Goal: Task Accomplishment & Management: Complete application form

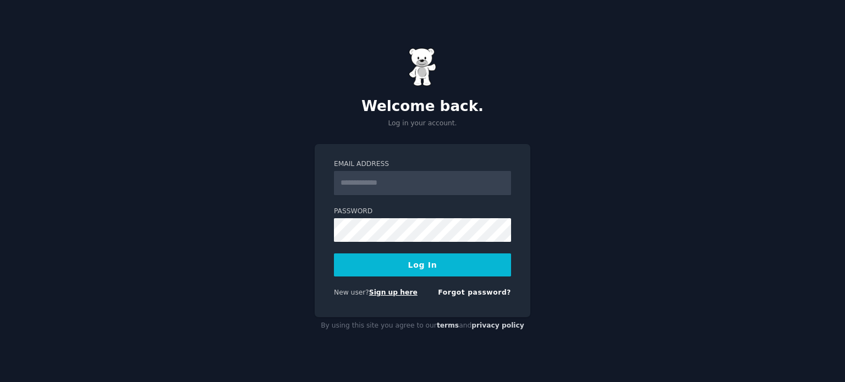
click at [403, 294] on link "Sign up here" at bounding box center [393, 293] width 48 height 8
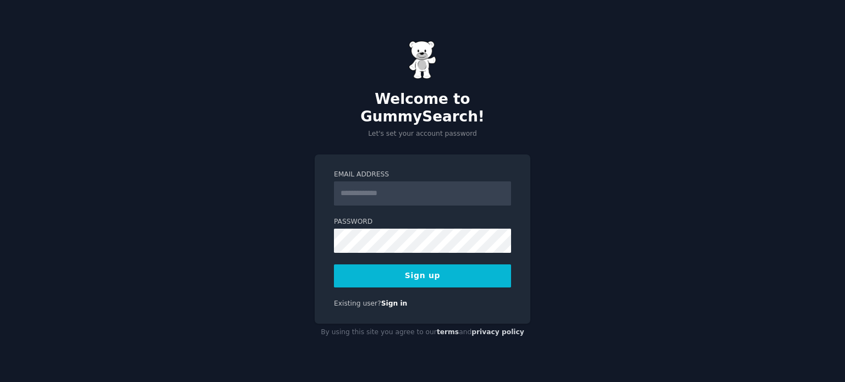
click at [346, 186] on input "Email Address" at bounding box center [422, 193] width 177 height 24
click at [342, 183] on input "**********" at bounding box center [422, 193] width 177 height 24
drag, startPoint x: 410, startPoint y: 188, endPoint x: 284, endPoint y: 178, distance: 125.8
click at [284, 178] on div "**********" at bounding box center [422, 191] width 845 height 382
click at [418, 285] on div "**********" at bounding box center [423, 239] width 216 height 169
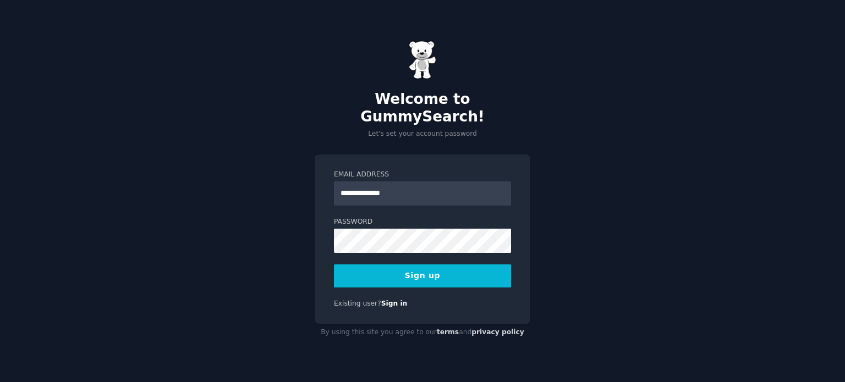
click at [423, 270] on button "Sign up" at bounding box center [422, 275] width 177 height 23
click at [428, 267] on button "Sign up" at bounding box center [422, 275] width 177 height 23
click at [389, 184] on input "**********" at bounding box center [422, 193] width 177 height 24
click at [384, 192] on input "**********" at bounding box center [422, 193] width 177 height 24
click at [322, 222] on div "**********" at bounding box center [423, 239] width 216 height 169
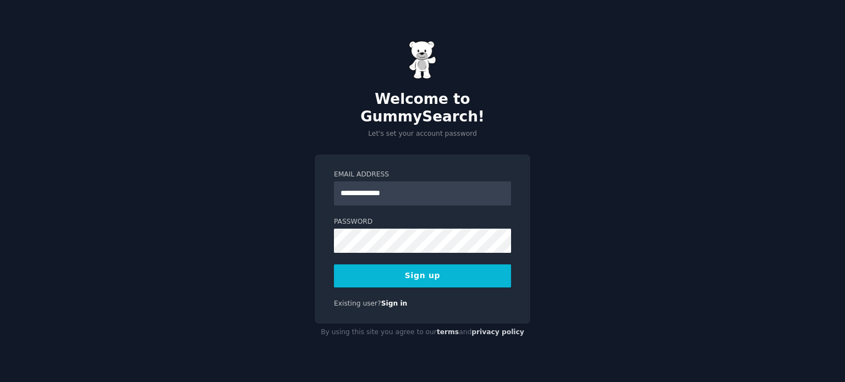
click at [392, 270] on button "Sign up" at bounding box center [422, 275] width 177 height 23
click at [407, 183] on input "**********" at bounding box center [422, 193] width 177 height 24
click at [421, 264] on button "Sign up" at bounding box center [422, 275] width 177 height 23
drag, startPoint x: 416, startPoint y: 186, endPoint x: 239, endPoint y: 176, distance: 176.8
click at [239, 176] on div "**********" at bounding box center [422, 191] width 845 height 382
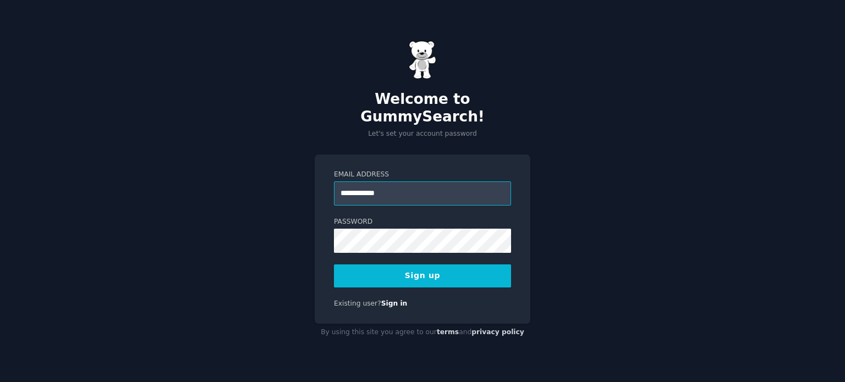
type input "**********"
click at [273, 239] on div "**********" at bounding box center [422, 191] width 845 height 382
click at [411, 274] on button "Sign up" at bounding box center [422, 275] width 177 height 23
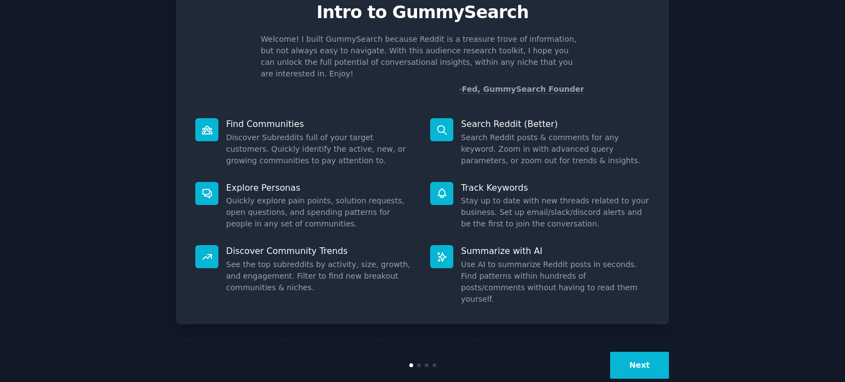
click at [647, 352] on button "Next" at bounding box center [639, 365] width 59 height 27
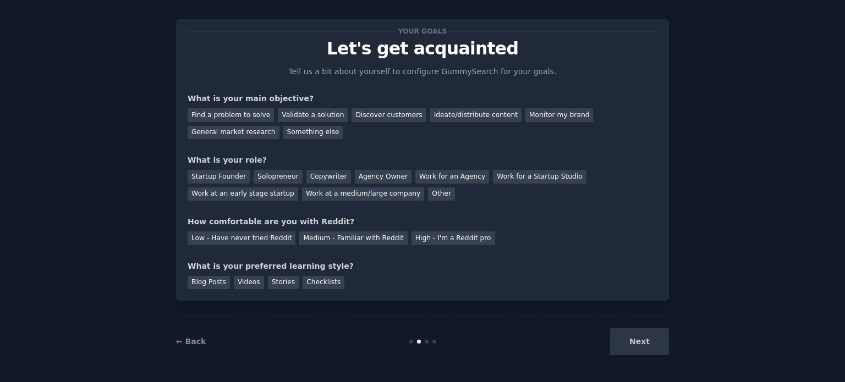
scroll to position [11, 0]
click at [647, 345] on div "Next" at bounding box center [586, 342] width 164 height 27
drag, startPoint x: 212, startPoint y: 128, endPoint x: 234, endPoint y: 156, distance: 35.6
click at [283, 128] on div "Something else" at bounding box center [313, 133] width 60 height 14
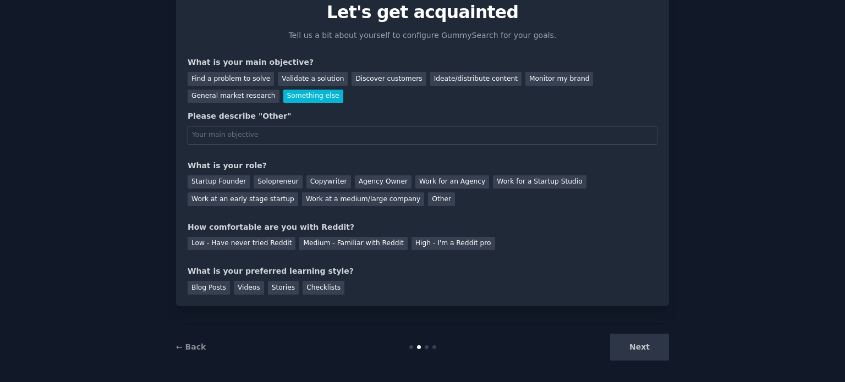
drag, startPoint x: 296, startPoint y: 181, endPoint x: 349, endPoint y: 192, distance: 54.5
click at [306, 181] on div "Copywriter" at bounding box center [328, 182] width 45 height 14
click at [655, 346] on div "Next" at bounding box center [586, 347] width 164 height 27
click at [321, 247] on div "Medium - Familiar with Reddit" at bounding box center [353, 244] width 108 height 14
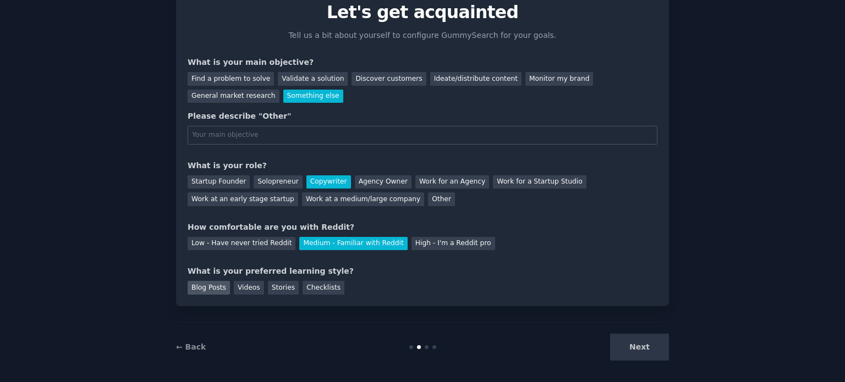
drag, startPoint x: 190, startPoint y: 290, endPoint x: 196, endPoint y: 289, distance: 5.6
click at [190, 290] on div "Blog Posts" at bounding box center [209, 288] width 42 height 14
drag, startPoint x: 619, startPoint y: 343, endPoint x: 627, endPoint y: 345, distance: 8.0
click at [622, 344] on div "Next" at bounding box center [586, 347] width 164 height 27
click at [627, 345] on div "Next" at bounding box center [586, 347] width 164 height 27
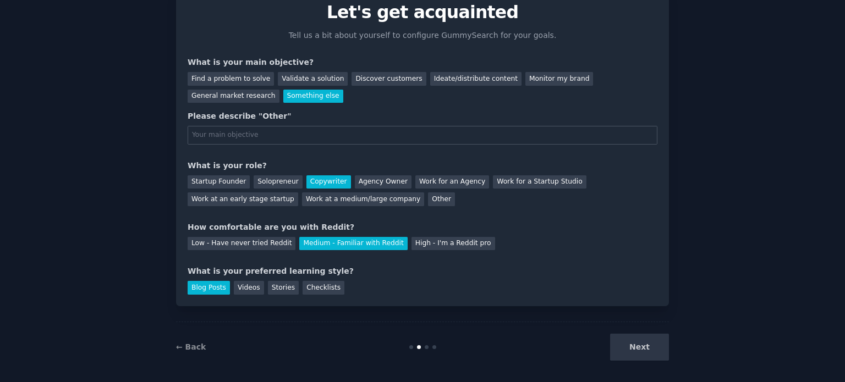
drag, startPoint x: 633, startPoint y: 345, endPoint x: 363, endPoint y: 284, distance: 277.3
click at [632, 344] on div "Next" at bounding box center [586, 347] width 164 height 27
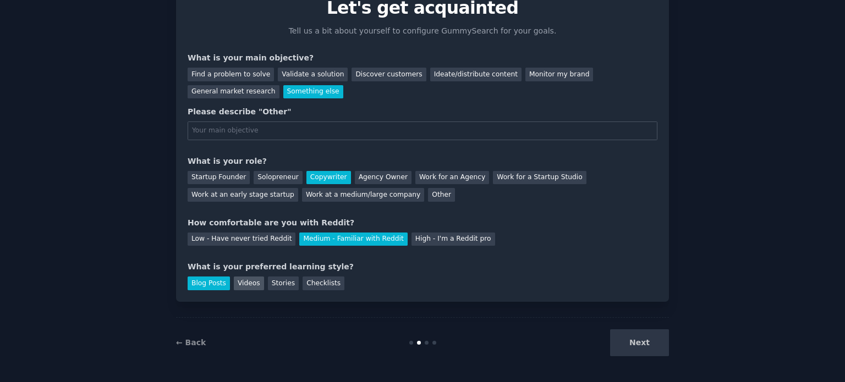
click at [251, 286] on div "Videos" at bounding box center [249, 284] width 30 height 14
click at [274, 282] on div "Stories" at bounding box center [283, 284] width 31 height 14
drag, startPoint x: 658, startPoint y: 350, endPoint x: 620, endPoint y: 295, distance: 66.5
click at [655, 348] on div "Next" at bounding box center [586, 342] width 164 height 27
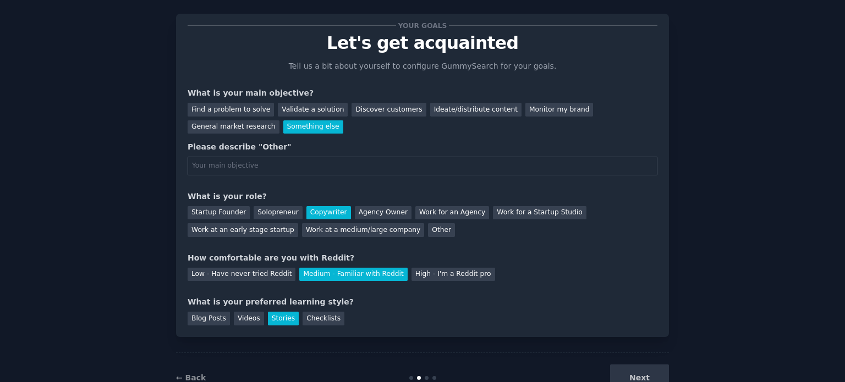
scroll to position [0, 0]
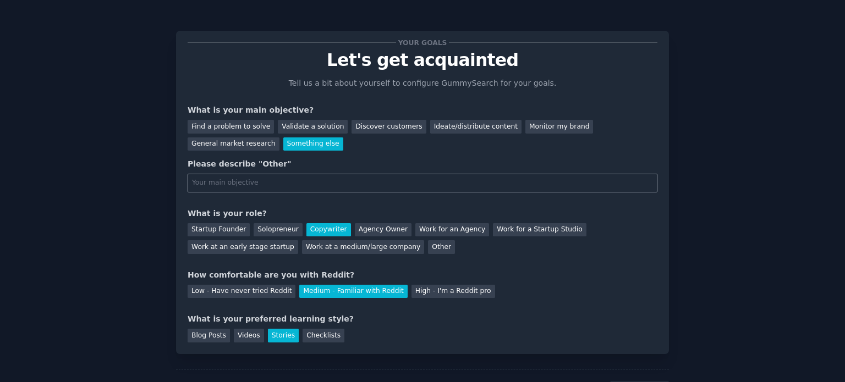
click at [257, 186] on input "text" at bounding box center [423, 183] width 470 height 19
click at [229, 128] on div "Find a problem to solve" at bounding box center [231, 127] width 86 height 14
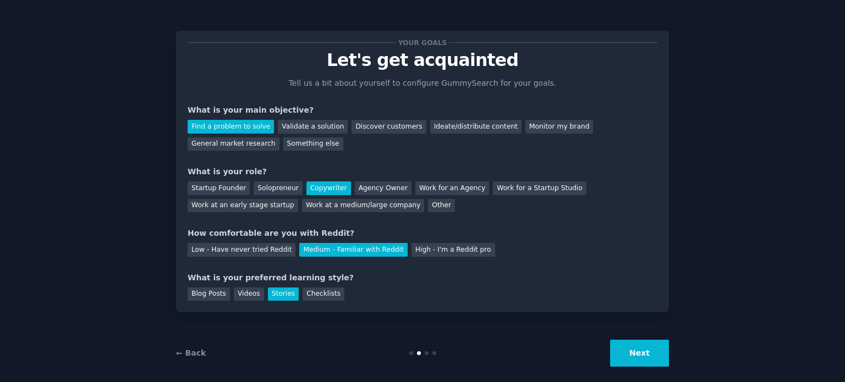
click at [644, 346] on button "Next" at bounding box center [639, 353] width 59 height 27
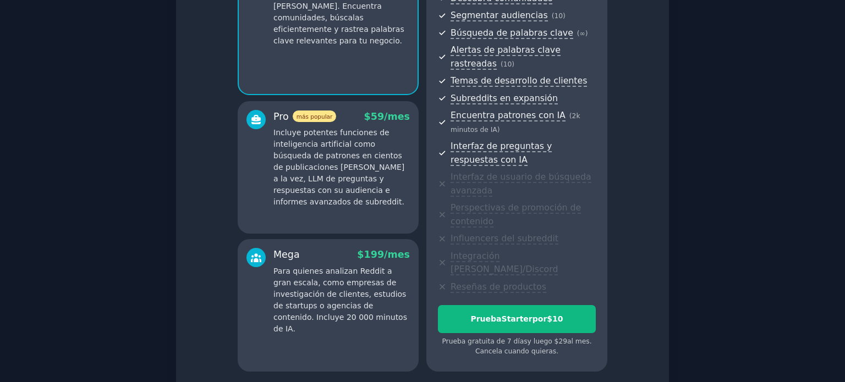
scroll to position [216, 0]
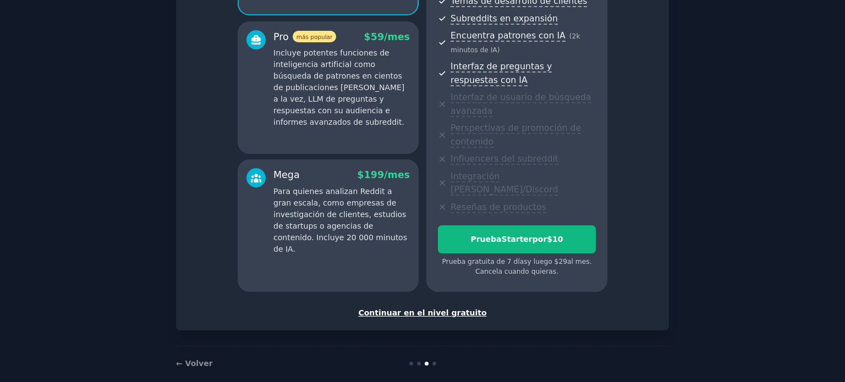
click at [451, 308] on font "Continuar en el nivel gratuito" at bounding box center [422, 312] width 128 height 9
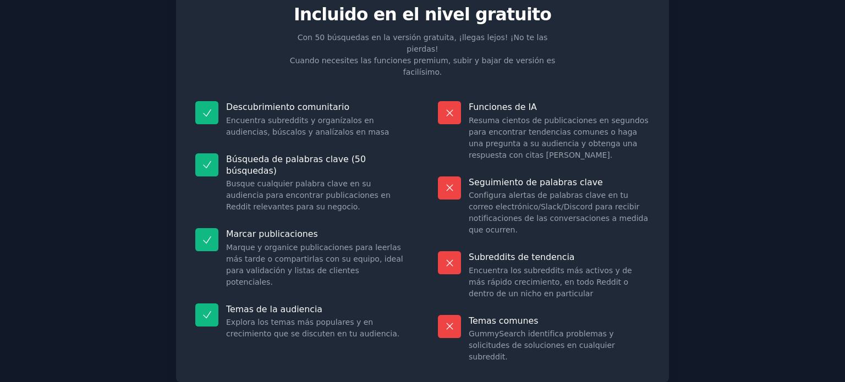
scroll to position [80, 0]
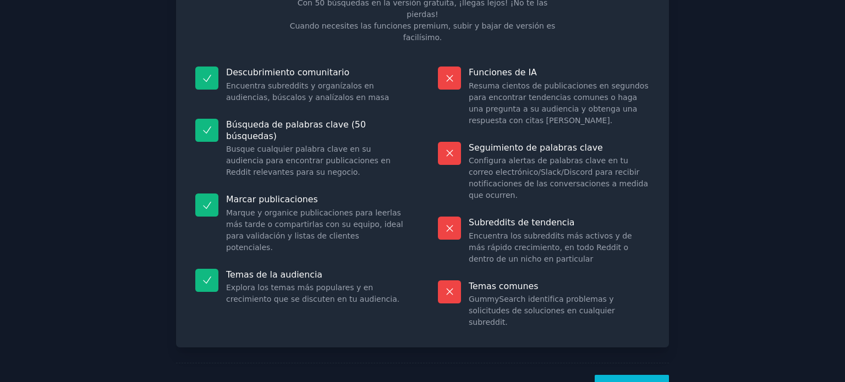
click at [638, 382] on font "¡Vamos!" at bounding box center [632, 388] width 36 height 9
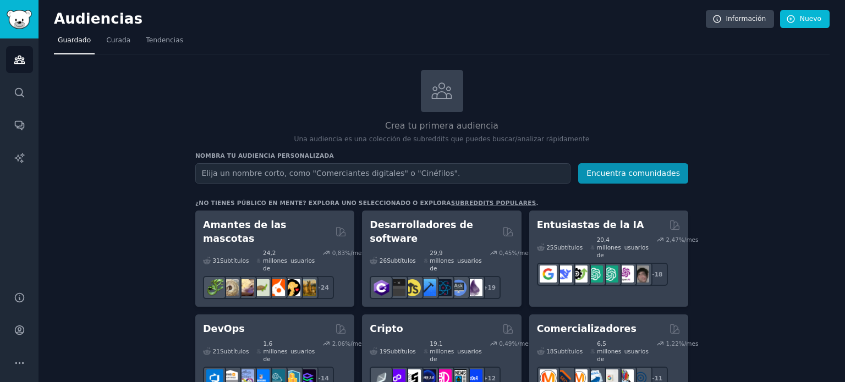
click at [383, 175] on input "text" at bounding box center [382, 173] width 375 height 20
click at [681, 174] on button "Encuentra comunidades" at bounding box center [633, 173] width 110 height 20
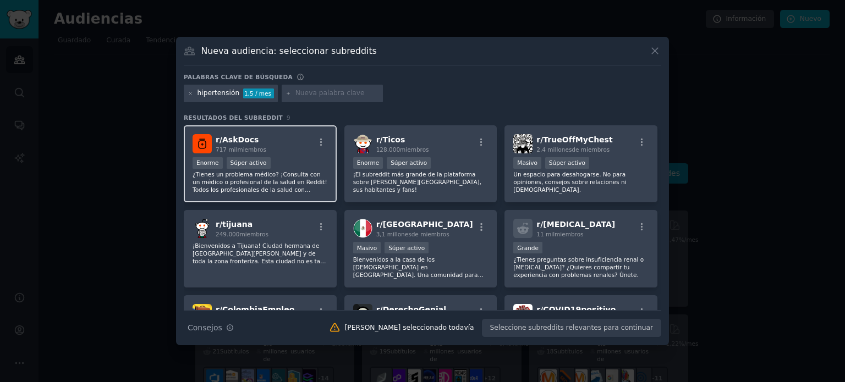
click at [296, 152] on div "r/ AskDocs 717 mil miembros" at bounding box center [259, 143] width 135 height 19
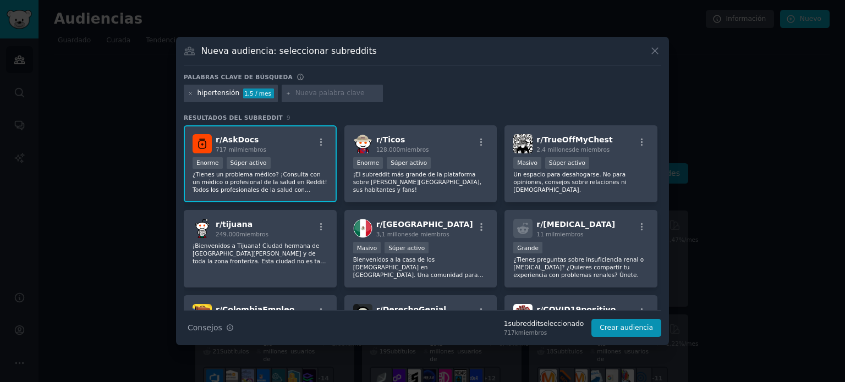
click at [231, 141] on font "AskDocs" at bounding box center [240, 139] width 36 height 9
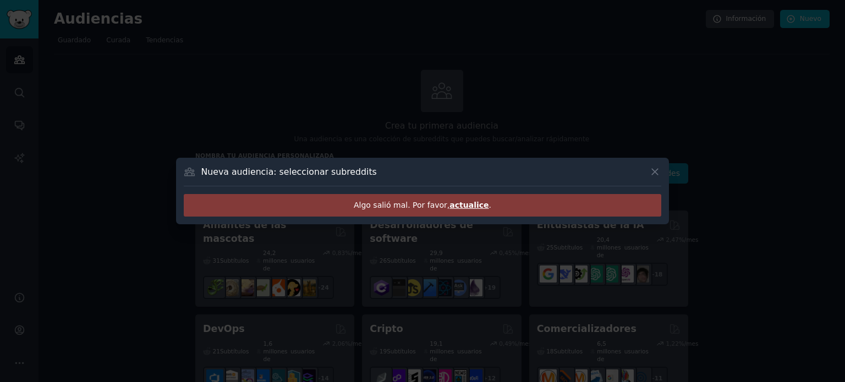
click at [469, 210] on div "Algo salió mal. Por favor, actualice ." at bounding box center [422, 205] width 477 height 23
click at [655, 170] on icon at bounding box center [655, 172] width 12 height 12
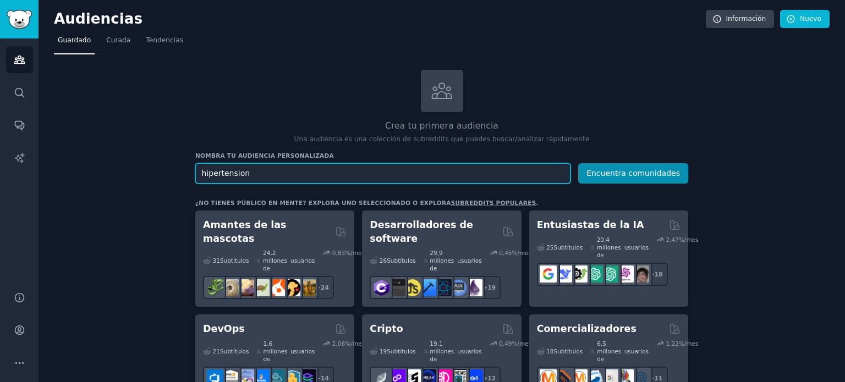
click at [389, 163] on input "hipertension" at bounding box center [382, 173] width 375 height 20
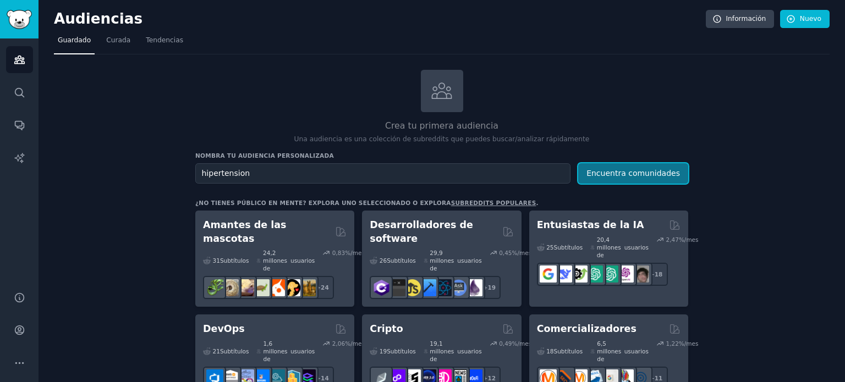
click at [643, 172] on font "Encuentra comunidades" at bounding box center [632, 173] width 93 height 9
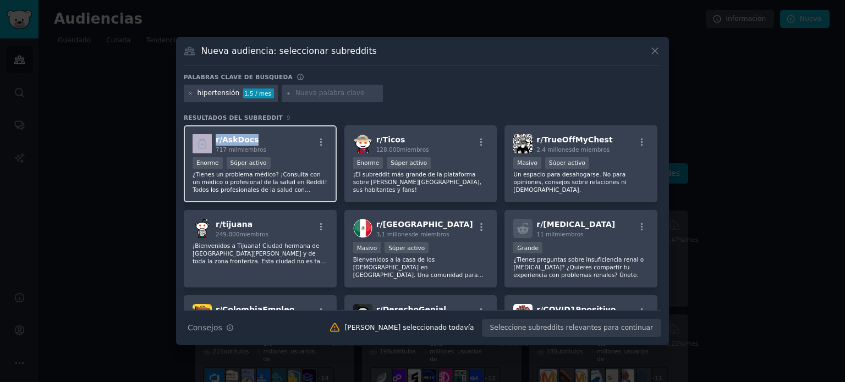
copy div "r/ AskDocs"
drag, startPoint x: 277, startPoint y: 141, endPoint x: 207, endPoint y: 139, distance: 70.4
click at [207, 139] on div "r/ AskDocs 717 mil miembros" at bounding box center [259, 143] width 135 height 19
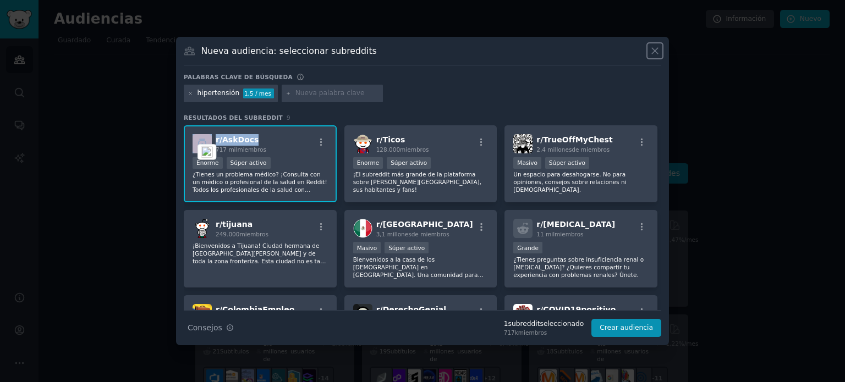
click at [651, 53] on icon at bounding box center [655, 51] width 12 height 12
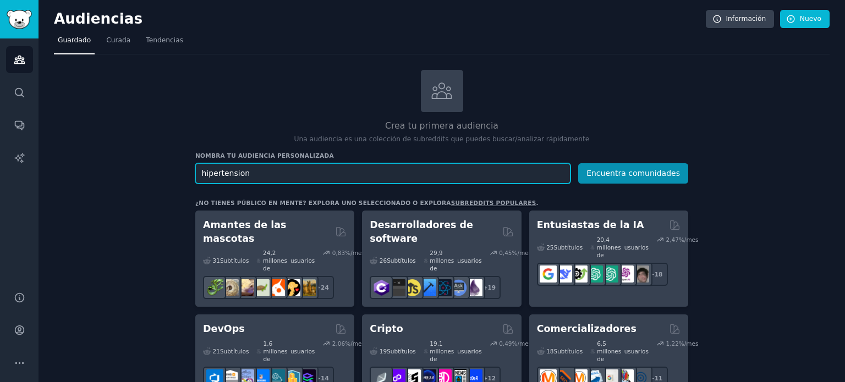
drag, startPoint x: 341, startPoint y: 167, endPoint x: 37, endPoint y: 202, distance: 305.5
click at [37, 202] on div "Audiencias Buscar Conversaciones Informes de IA Ayuda Cuenta Más Audiencias Inf…" at bounding box center [422, 191] width 845 height 382
paste input "high blood pressure"
type input "high blood pressure"
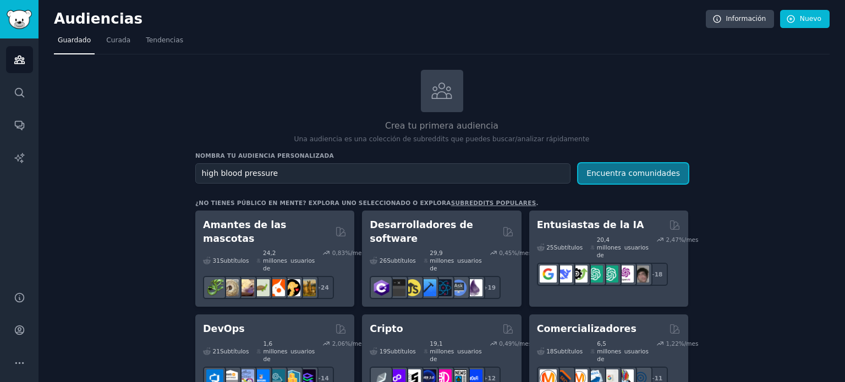
click at [610, 169] on font "Encuentra comunidades" at bounding box center [632, 173] width 93 height 9
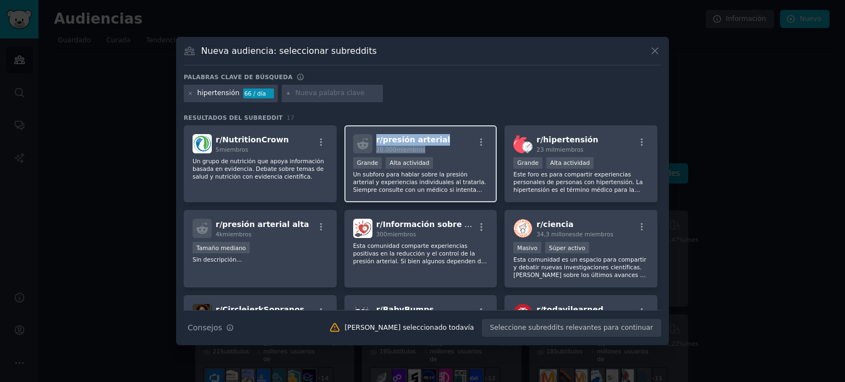
drag, startPoint x: 466, startPoint y: 136, endPoint x: 371, endPoint y: 141, distance: 95.2
click at [371, 141] on div "r/ presión arterial 20.000 miembros" at bounding box center [420, 143] width 135 height 19
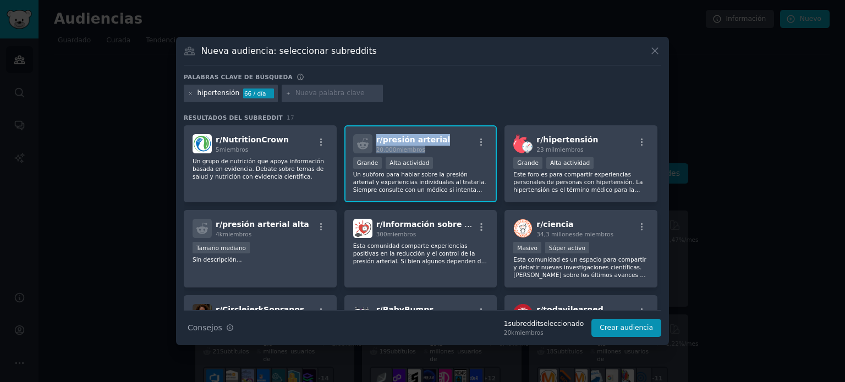
click at [425, 136] on font "presión arterial" at bounding box center [417, 139] width 68 height 9
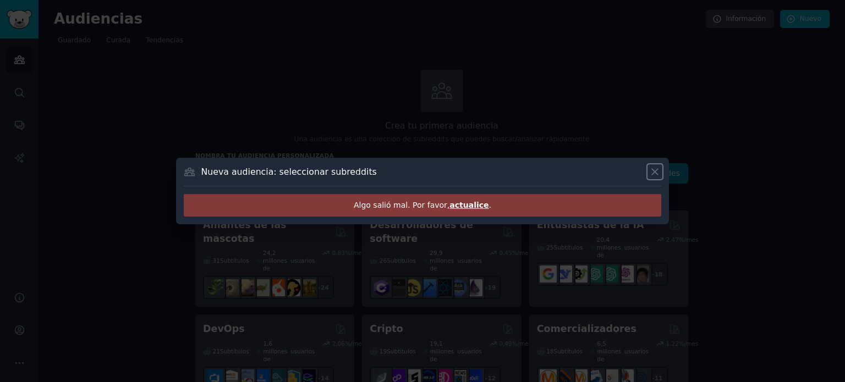
click at [652, 170] on icon at bounding box center [655, 172] width 12 height 12
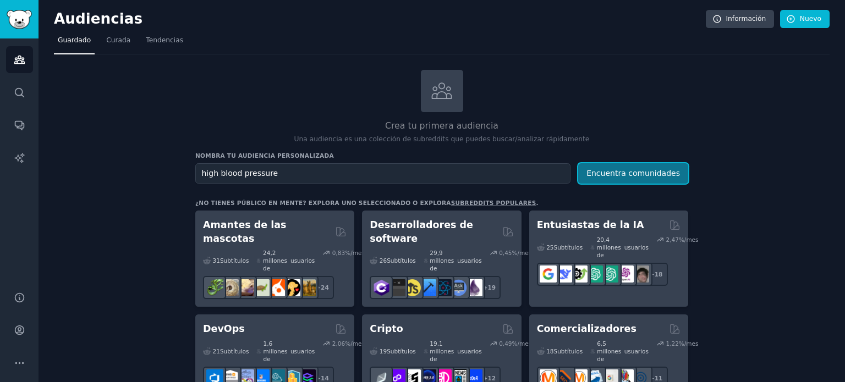
click at [658, 171] on font "Encuentra comunidades" at bounding box center [632, 173] width 93 height 9
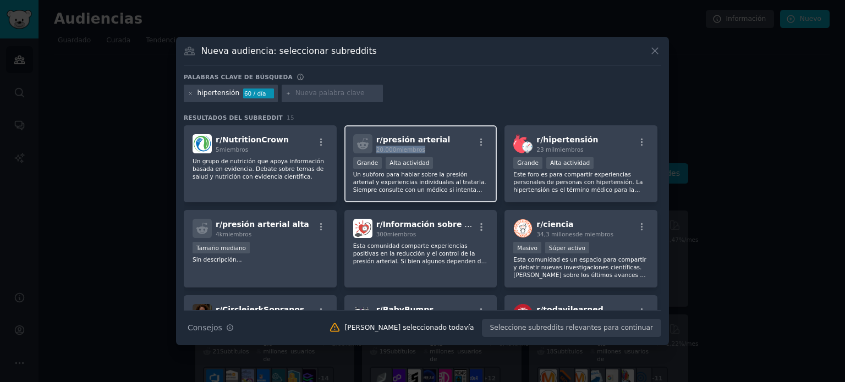
drag, startPoint x: 455, startPoint y: 139, endPoint x: 448, endPoint y: 136, distance: 7.7
click at [448, 136] on div "r/ presión arterial 20.000 miembros" at bounding box center [420, 143] width 135 height 19
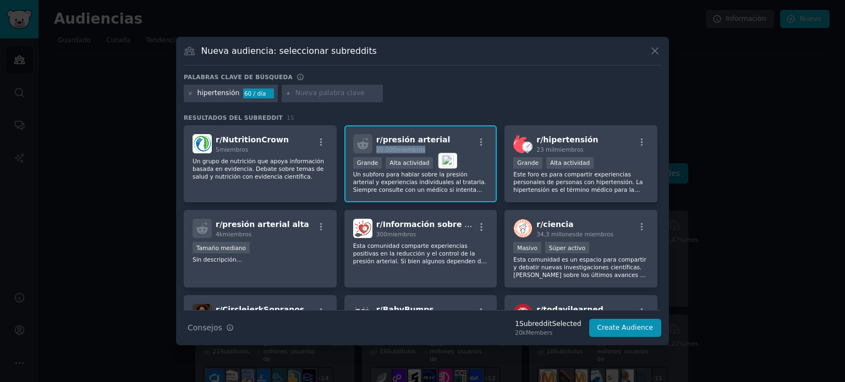
click at [448, 136] on div "r/ presión arterial 20.000 miembros" at bounding box center [420, 143] width 135 height 19
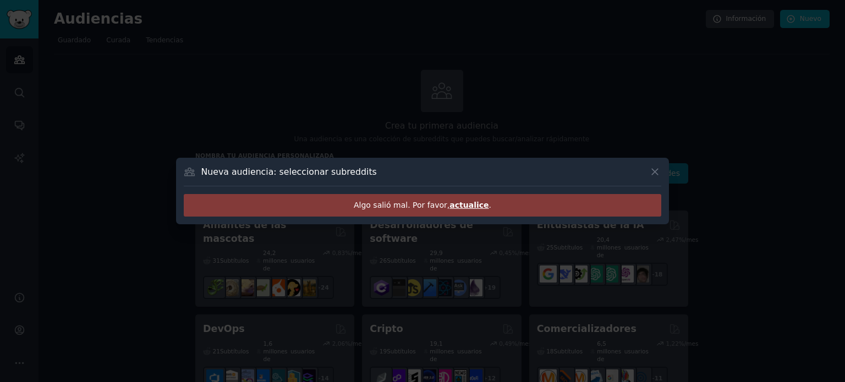
click at [647, 177] on div "Nueva audiencia: seleccionar subreddits" at bounding box center [422, 176] width 477 height 21
click at [653, 173] on icon at bounding box center [655, 172] width 12 height 12
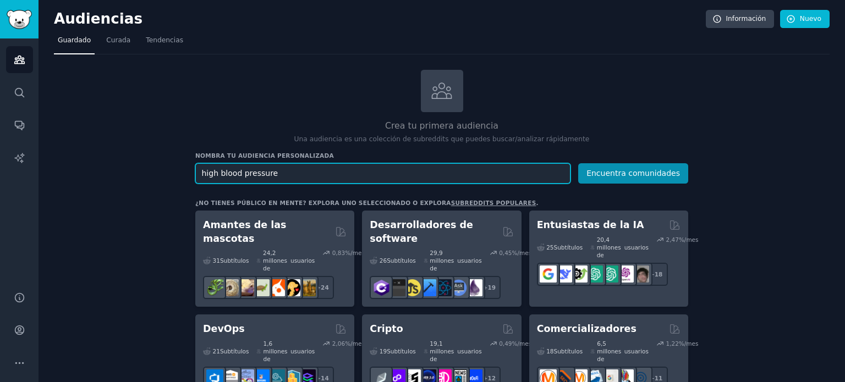
drag, startPoint x: 434, startPoint y: 164, endPoint x: 413, endPoint y: 164, distance: 21.4
click at [434, 164] on input "high blood pressure" at bounding box center [382, 173] width 375 height 20
drag, startPoint x: 371, startPoint y: 170, endPoint x: 292, endPoint y: 174, distance: 78.7
click at [292, 174] on input "high blood pressure" at bounding box center [382, 173] width 375 height 20
click at [578, 163] on button "Encuentra comunidades" at bounding box center [633, 173] width 110 height 20
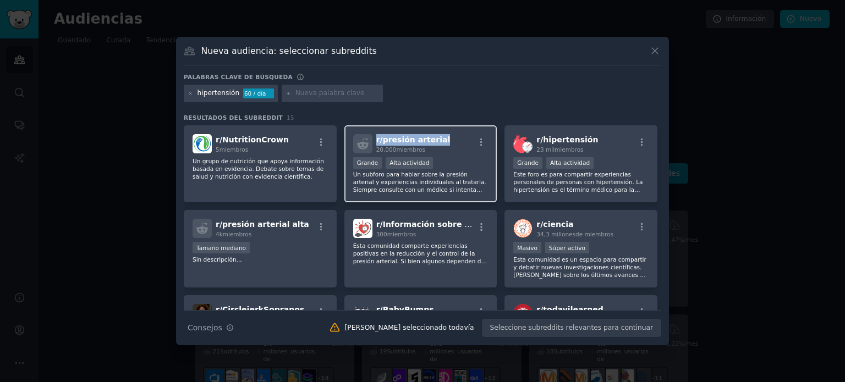
copy span "r/ presión arterial"
drag, startPoint x: 372, startPoint y: 139, endPoint x: 446, endPoint y: 133, distance: 74.5
click at [446, 133] on div "r/ presión arterial 20.000 miembros Grande Alta actividad Un subforo para habla…" at bounding box center [420, 164] width 153 height 78
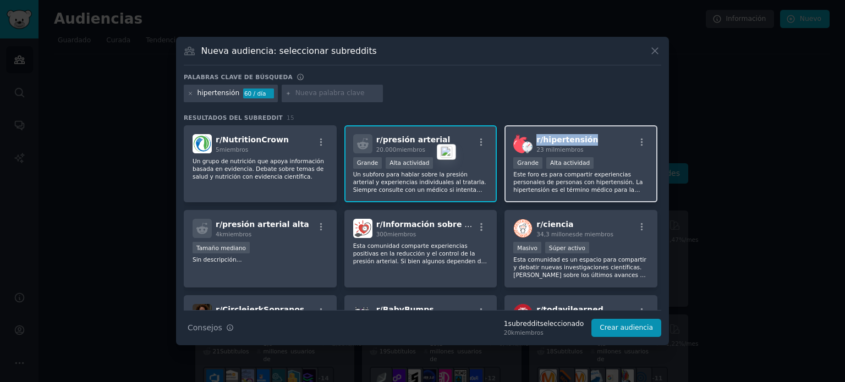
click at [596, 138] on div "r/ hipertensión 23 mil miembros" at bounding box center [580, 143] width 135 height 19
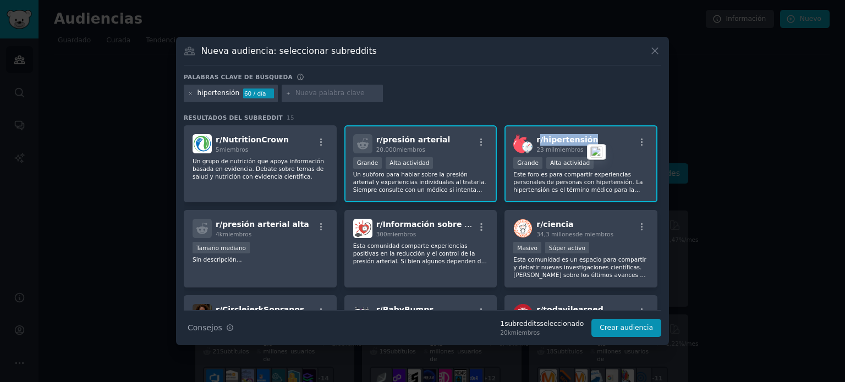
copy span "/ hipertensión"
copy span "r/ hipertensión"
drag, startPoint x: 598, startPoint y: 137, endPoint x: 533, endPoint y: 140, distance: 65.0
click at [533, 140] on div "r/ hipertensión 23 mil miembros" at bounding box center [580, 143] width 135 height 19
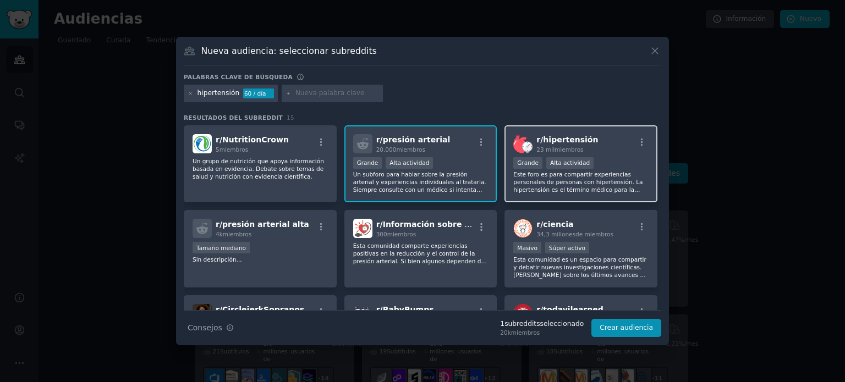
click at [536, 151] on font "23 mil" at bounding box center [545, 149] width 18 height 7
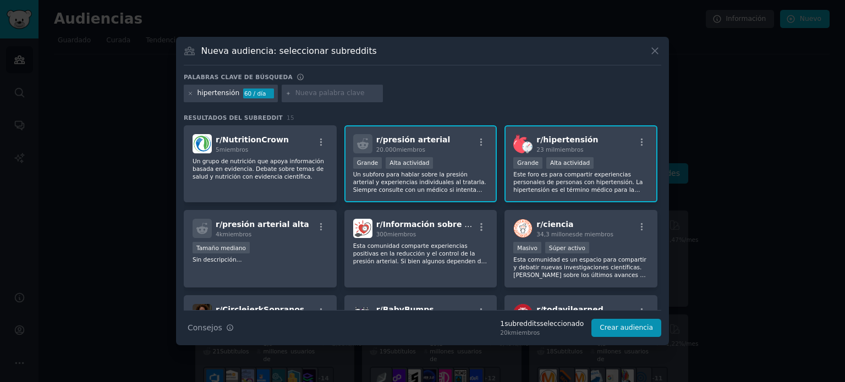
click at [524, 136] on img at bounding box center [522, 143] width 19 height 19
